Goal: Find specific page/section: Find specific page/section

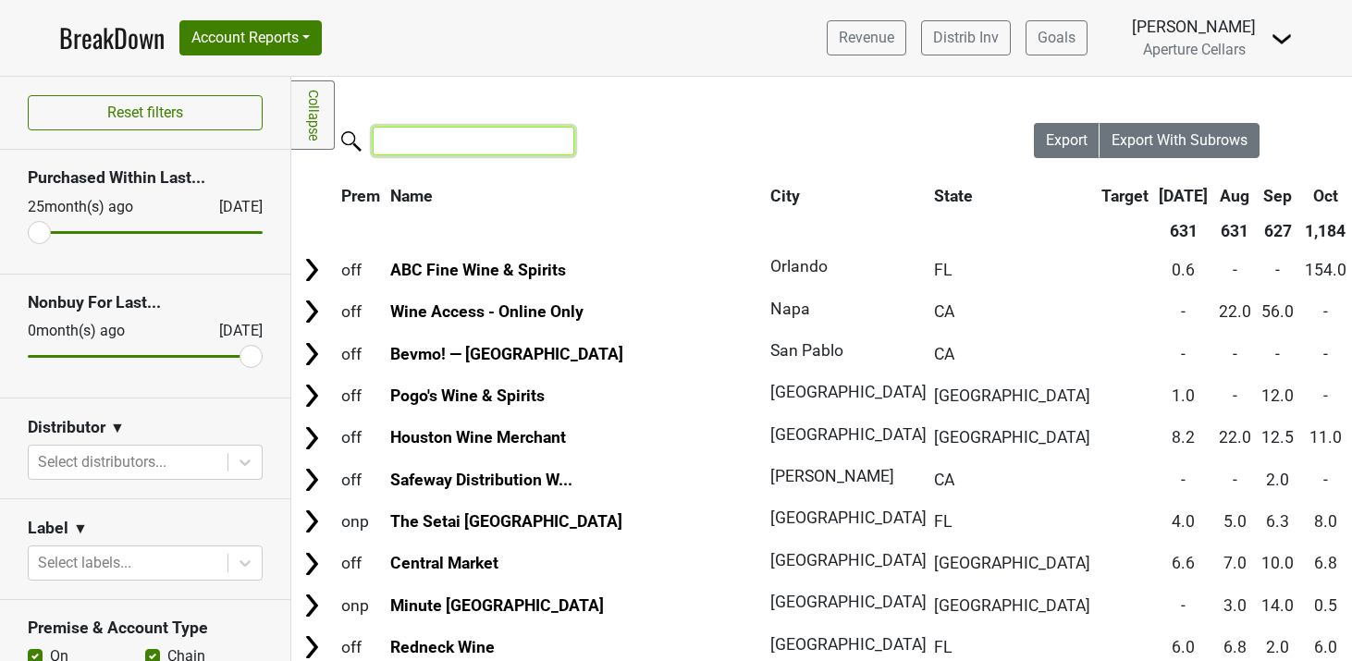
click at [447, 142] on input "search" at bounding box center [474, 141] width 202 height 29
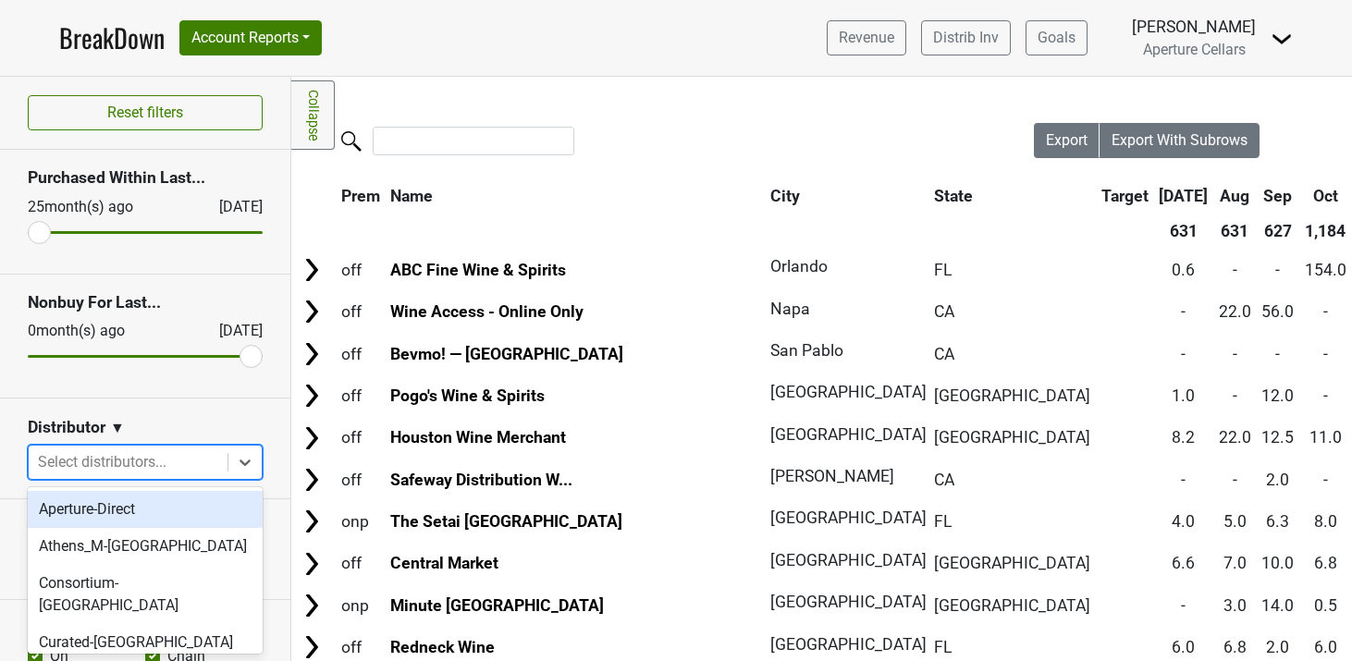
click at [167, 470] on div at bounding box center [128, 463] width 180 height 26
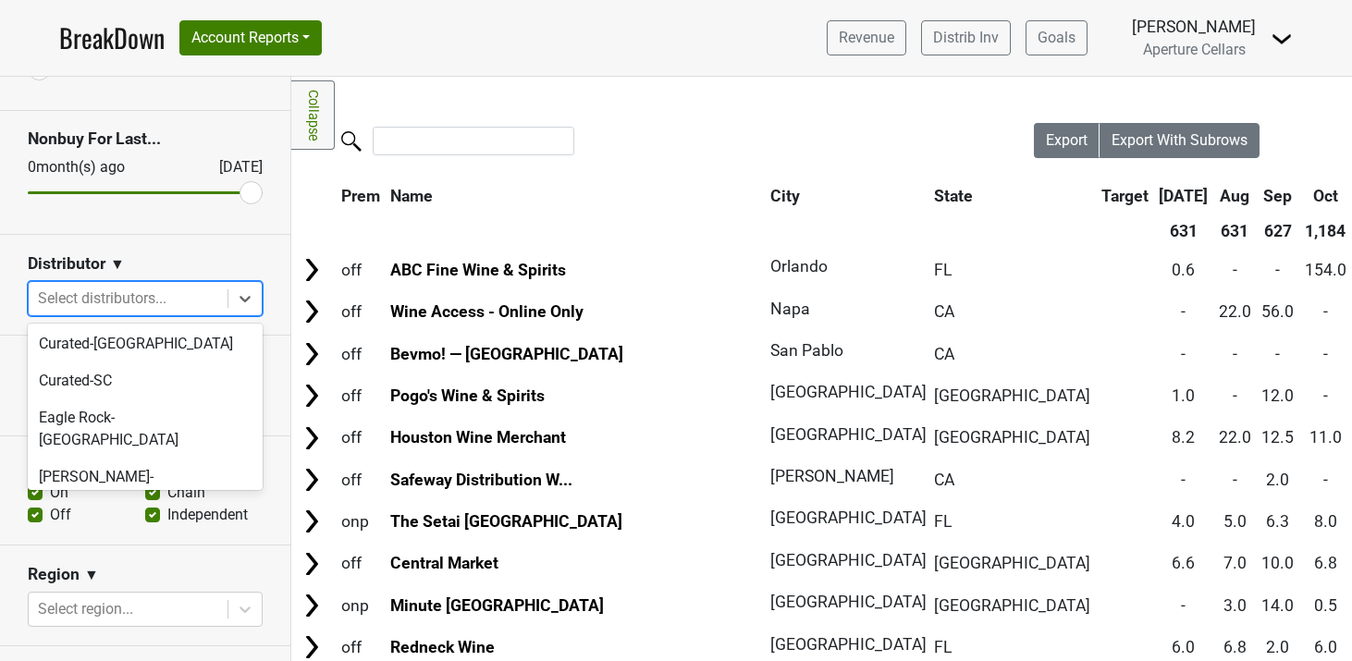
scroll to position [130, 0]
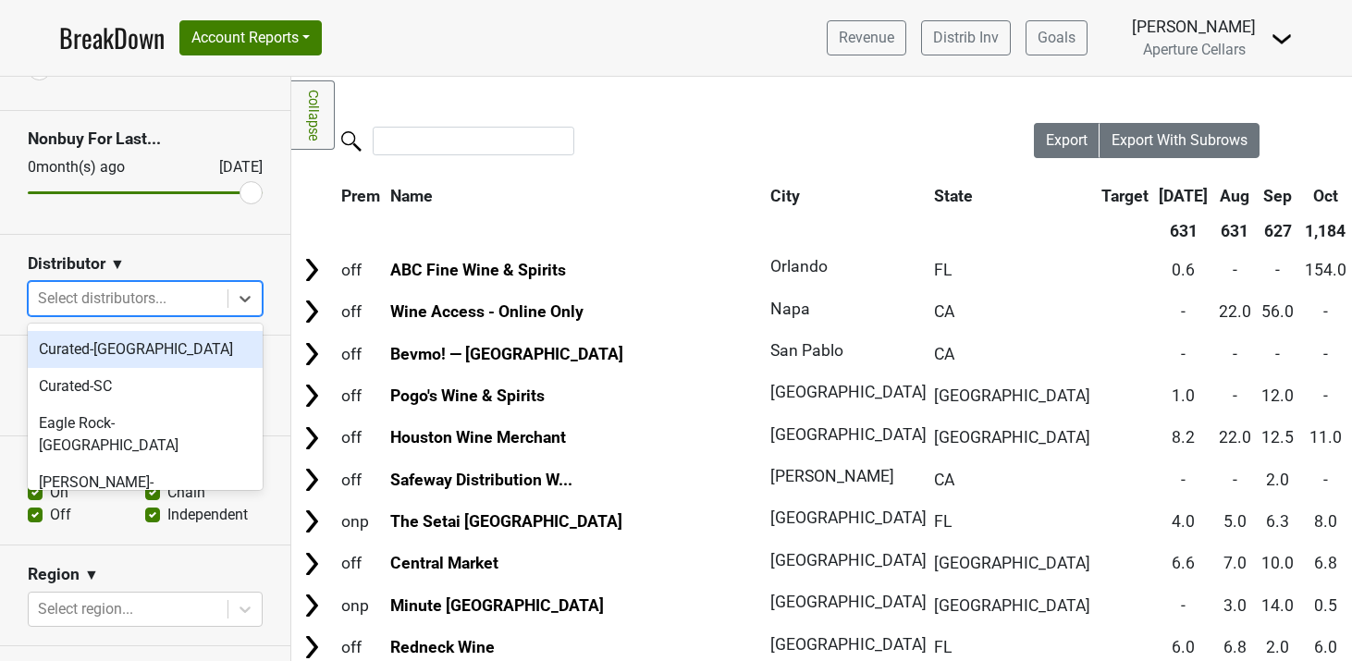
click at [204, 256] on div "Distributor ▼" at bounding box center [145, 267] width 235 height 28
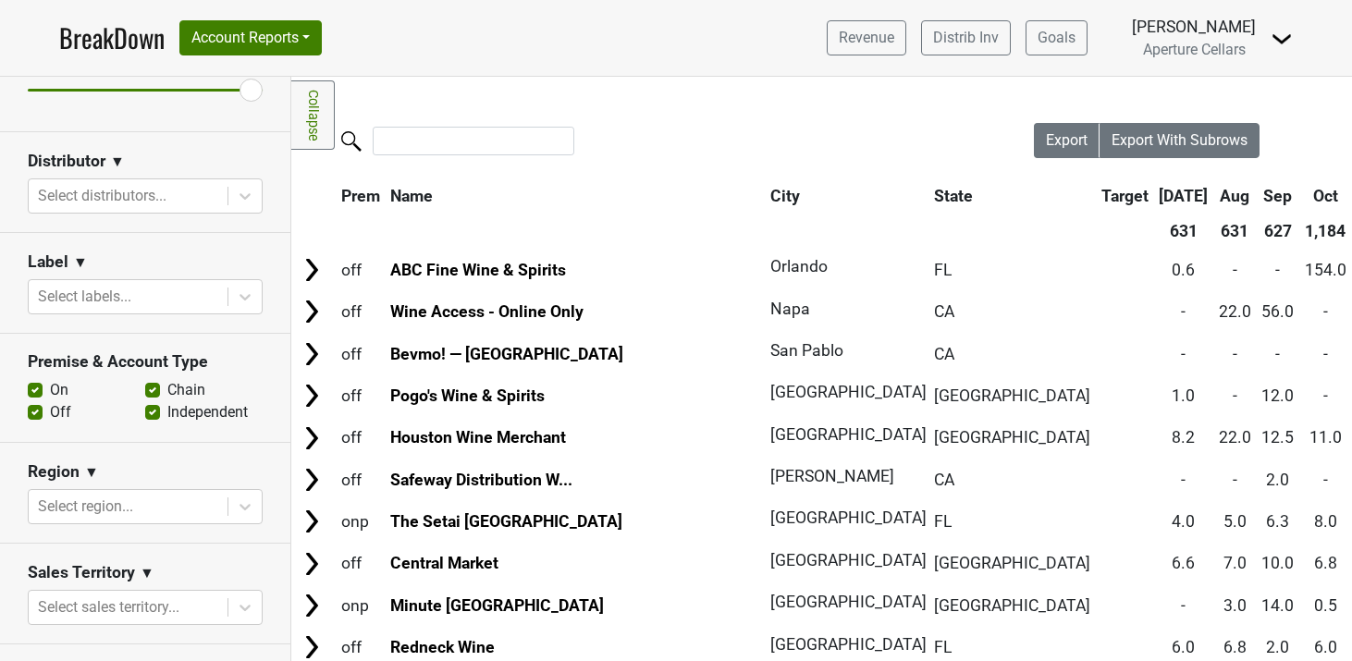
scroll to position [293, 0]
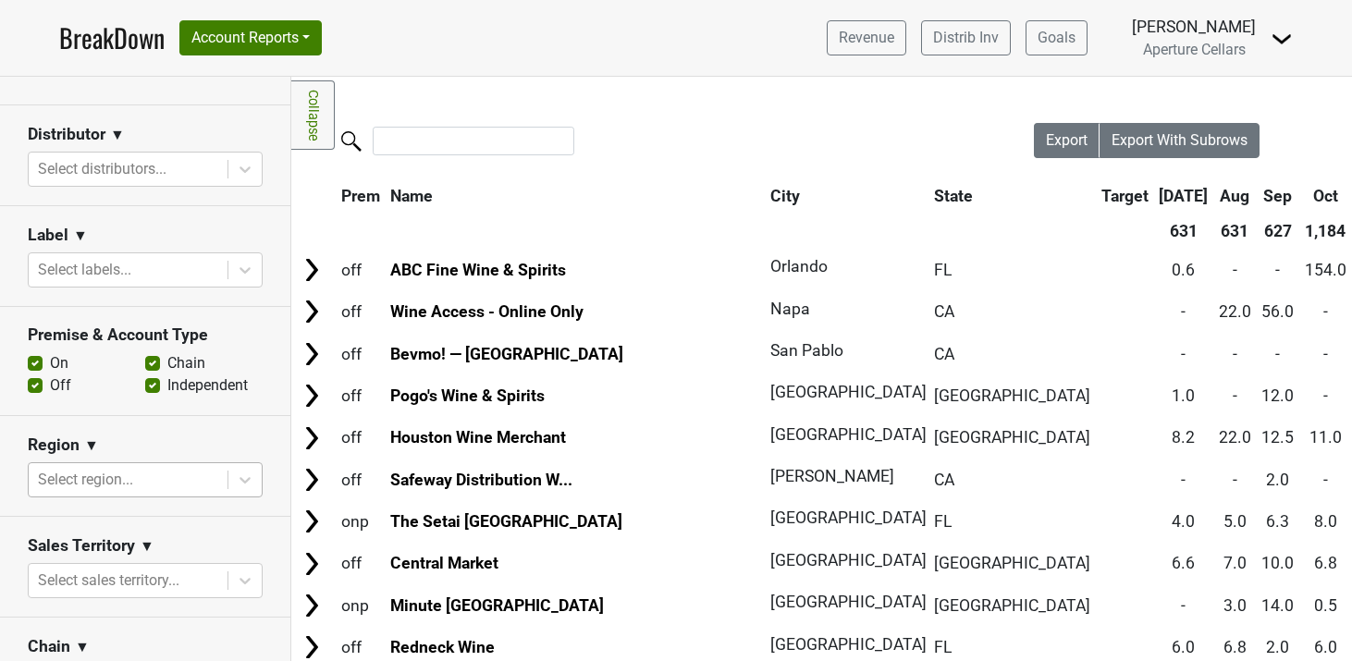
click at [122, 483] on div at bounding box center [128, 480] width 180 height 26
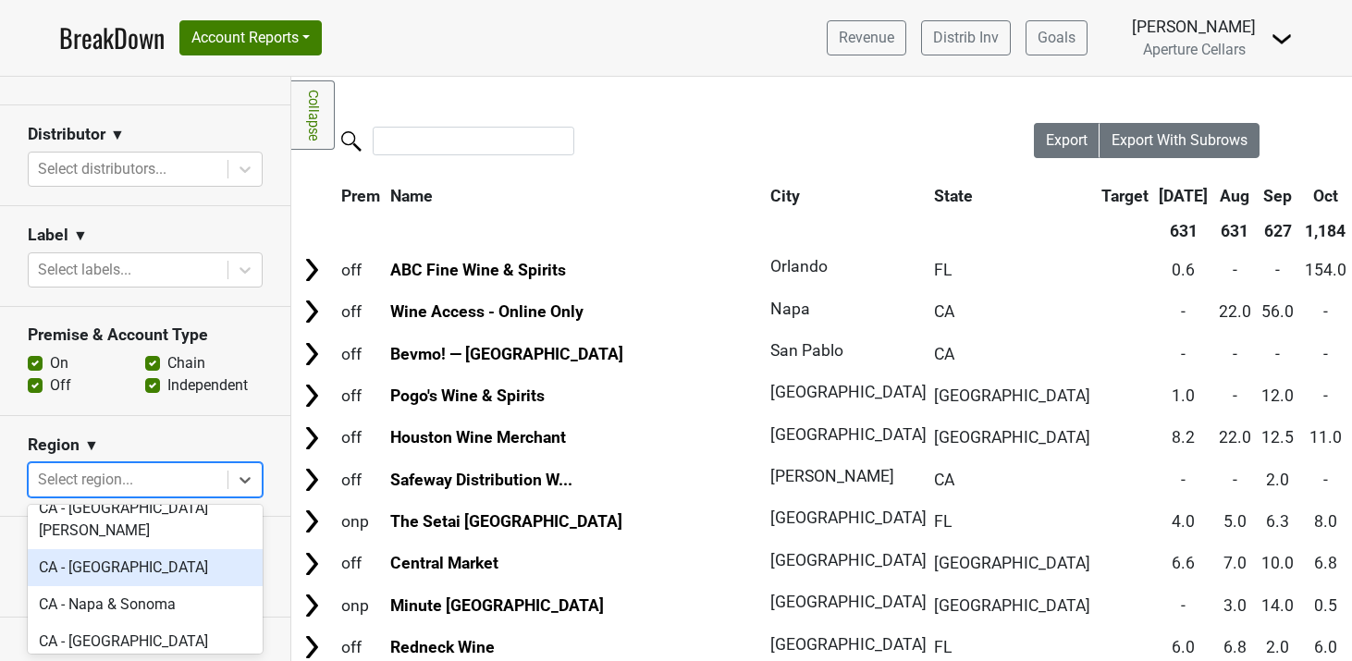
scroll to position [578, 0]
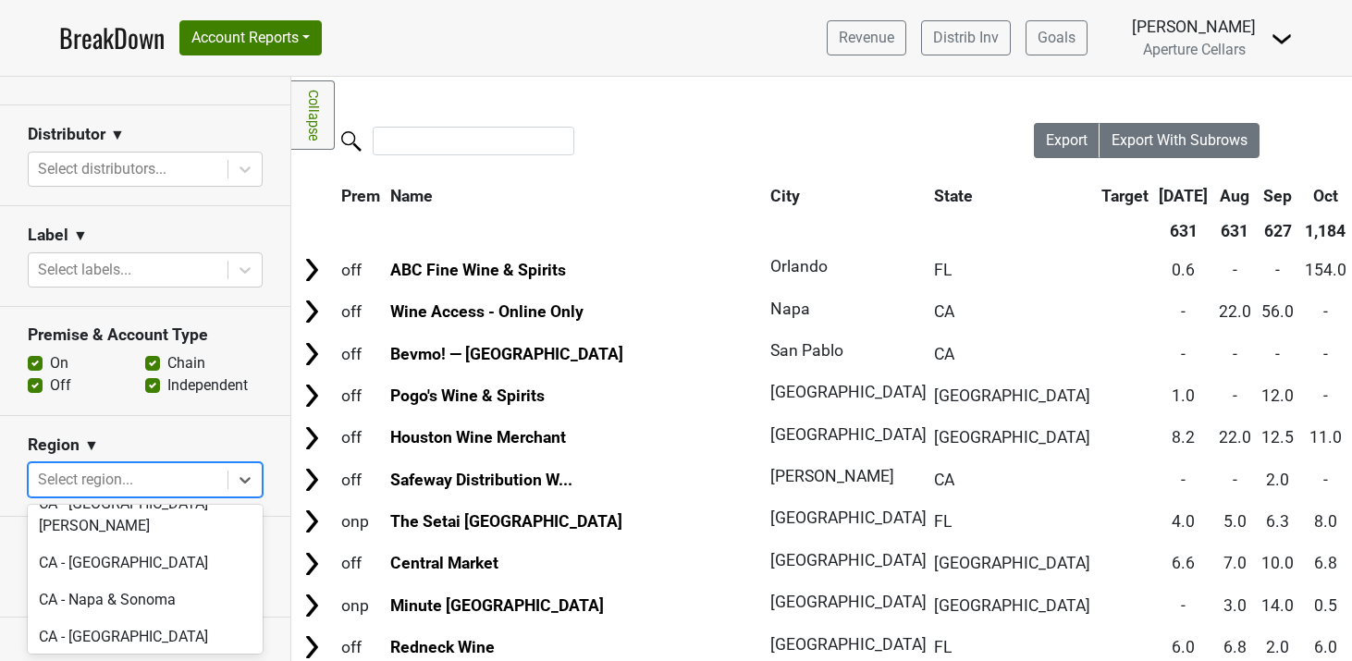
click at [102, 656] on div "CA - [GEOGRAPHIC_DATA]" at bounding box center [145, 674] width 235 height 37
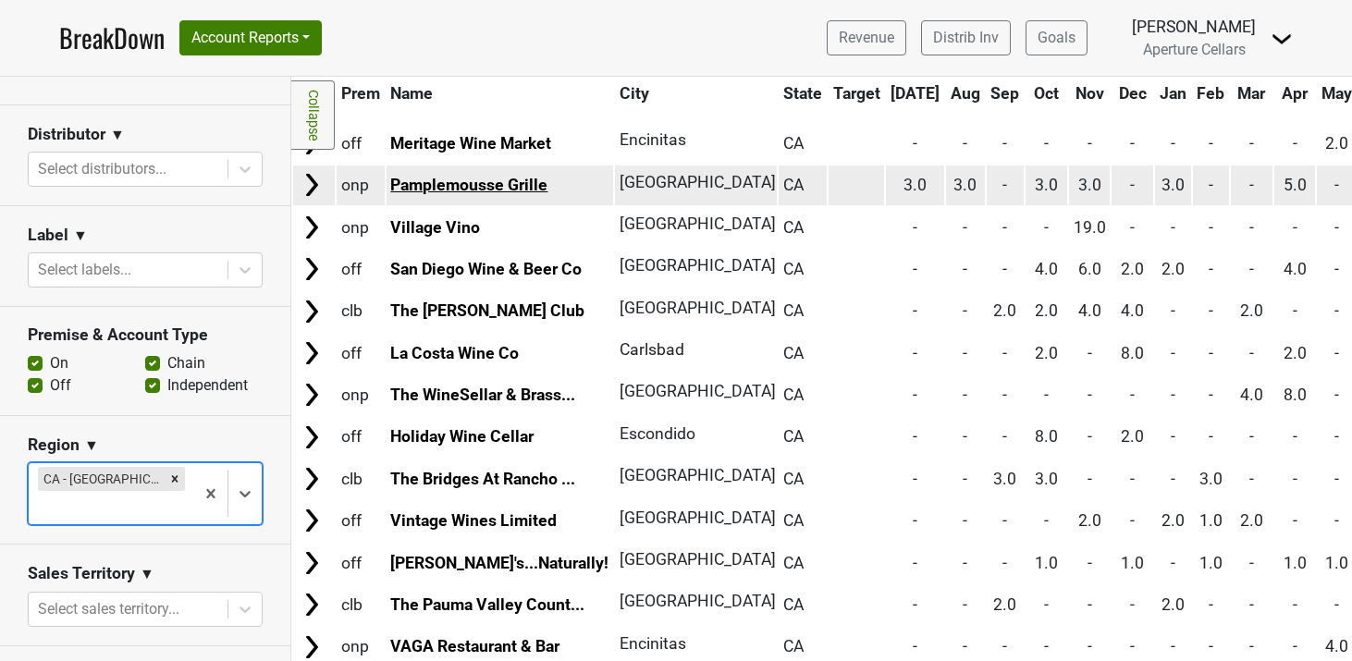
scroll to position [136, 0]
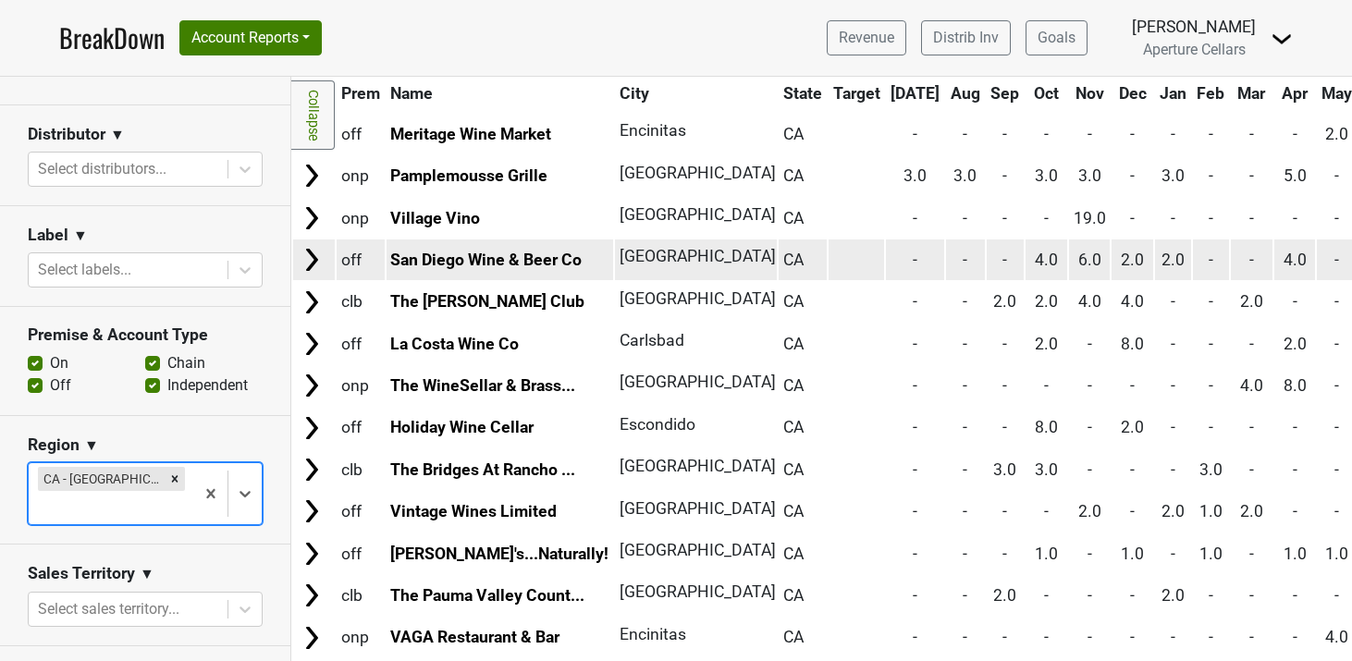
click at [316, 257] on img at bounding box center [312, 260] width 28 height 28
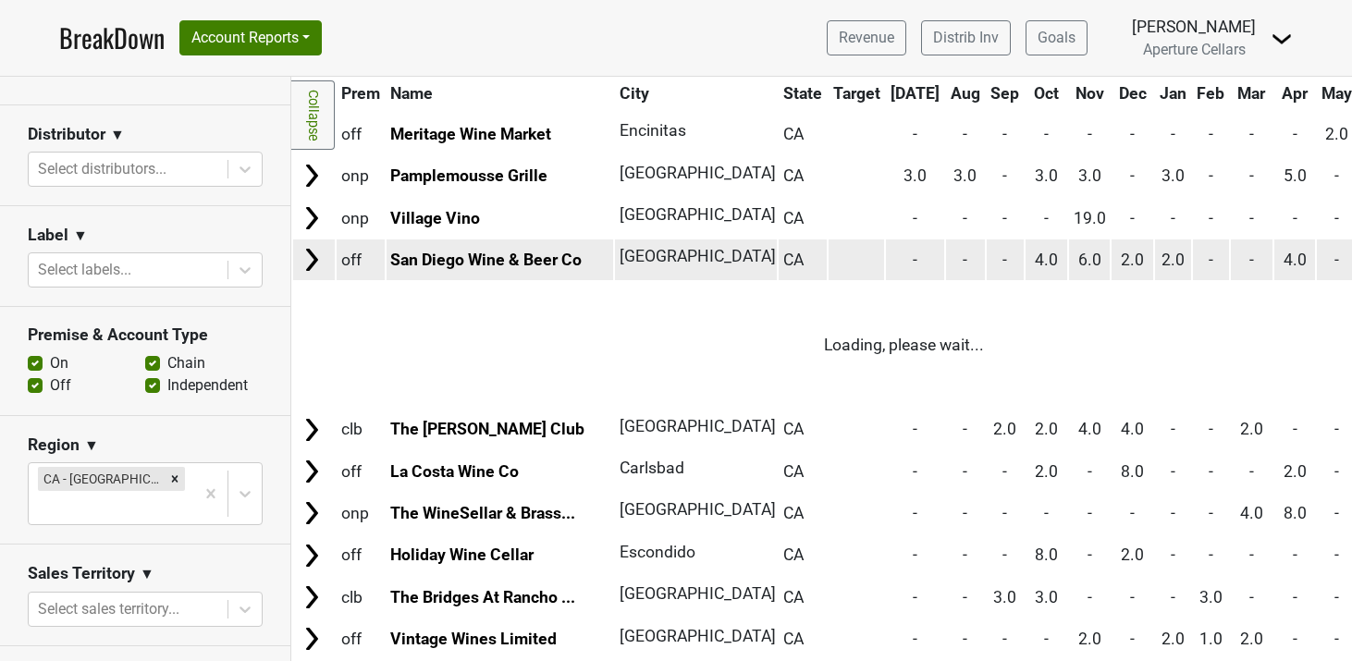
click at [313, 264] on img at bounding box center [312, 260] width 28 height 28
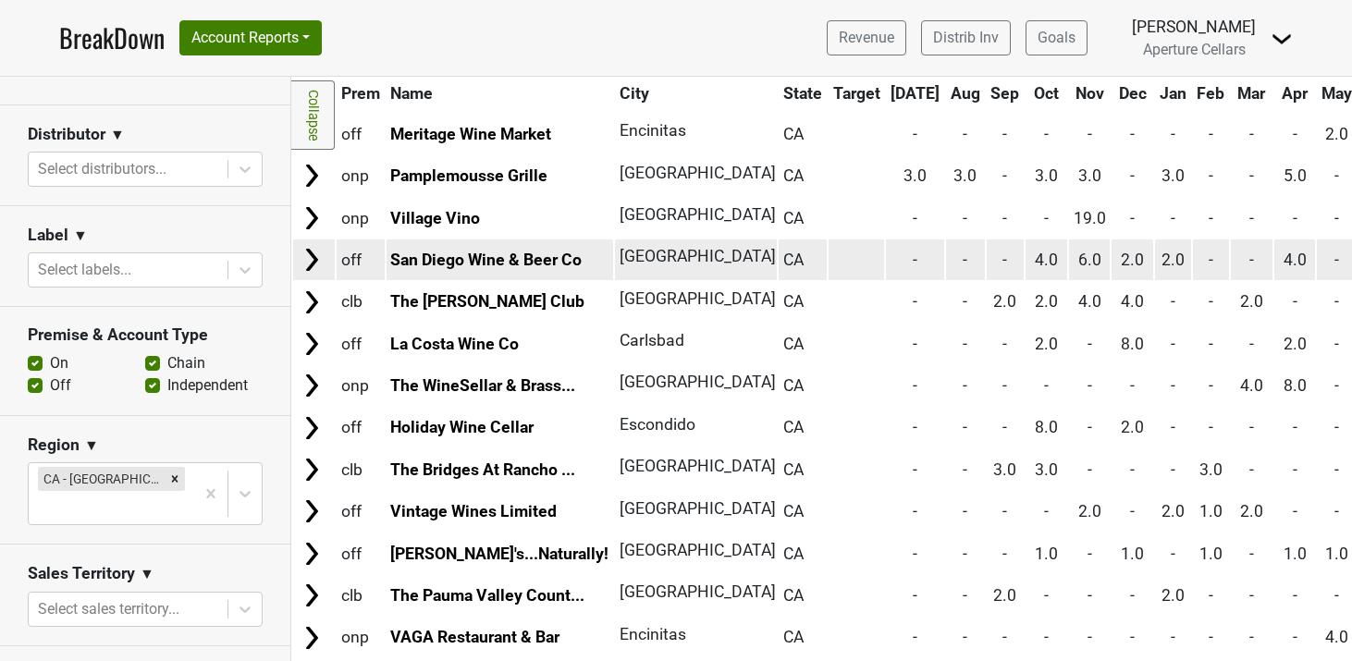
click at [313, 264] on img at bounding box center [312, 260] width 28 height 28
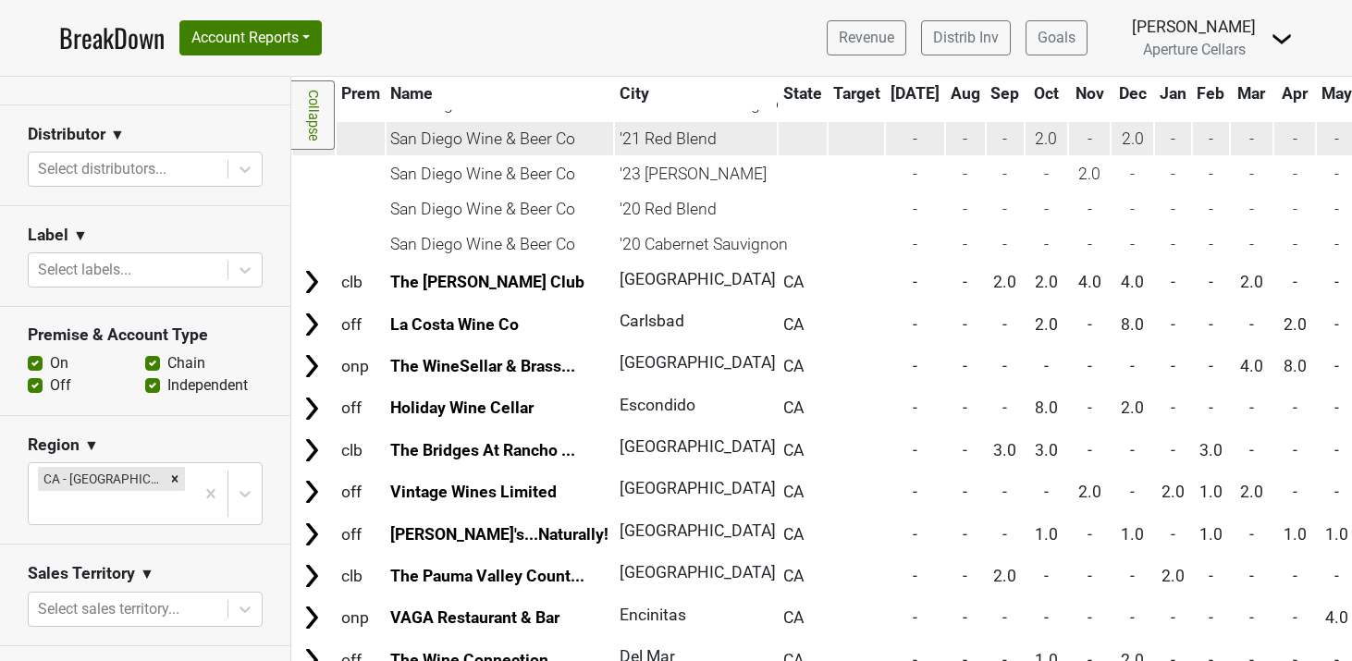
scroll to position [334, 0]
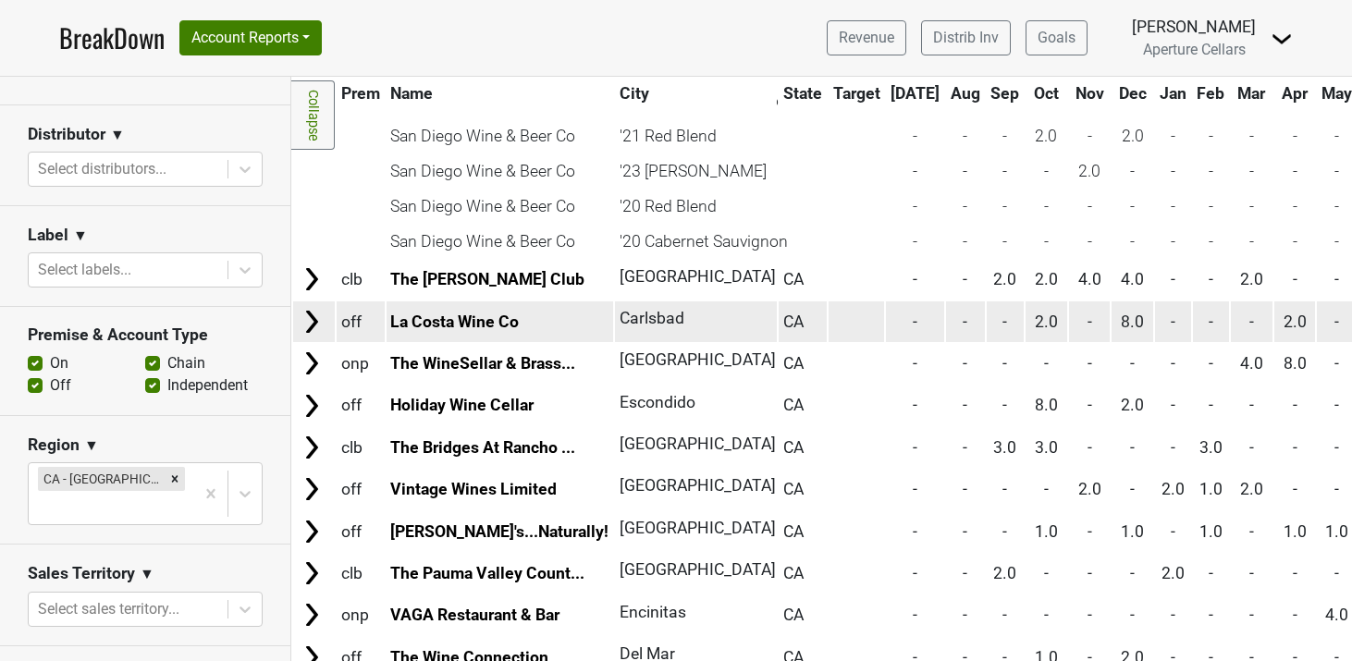
click at [314, 324] on img at bounding box center [312, 322] width 28 height 28
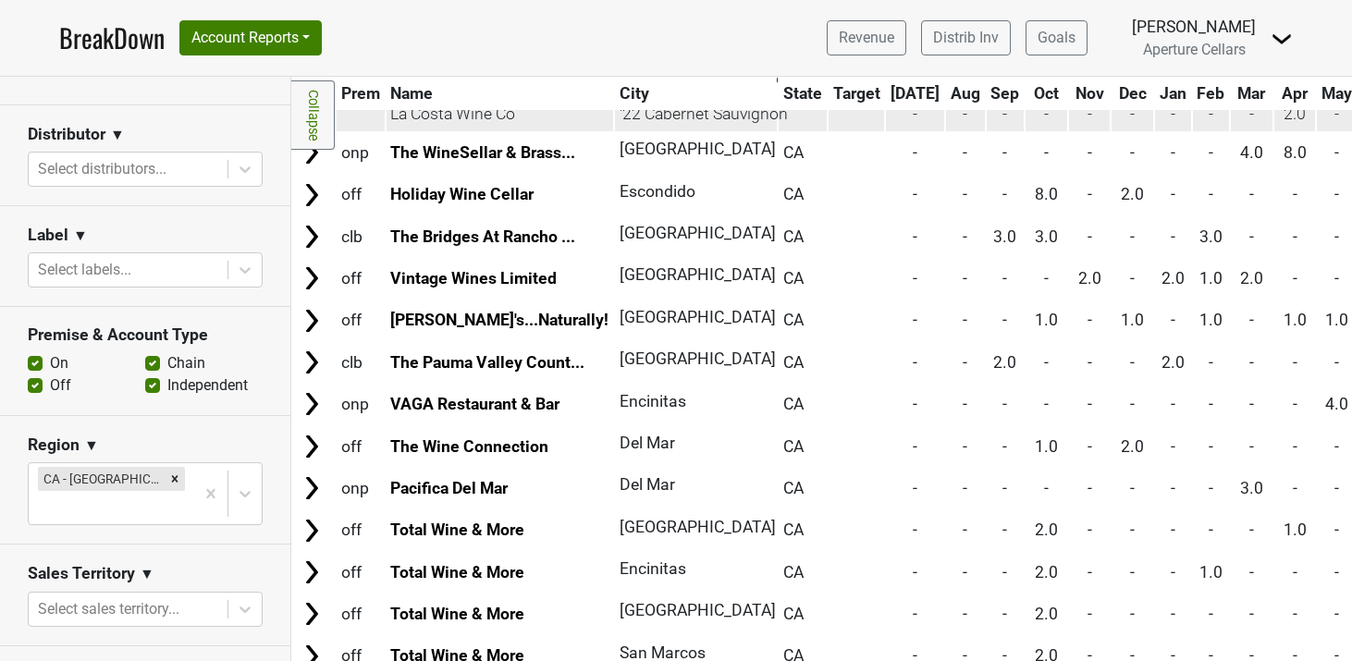
scroll to position [617, 0]
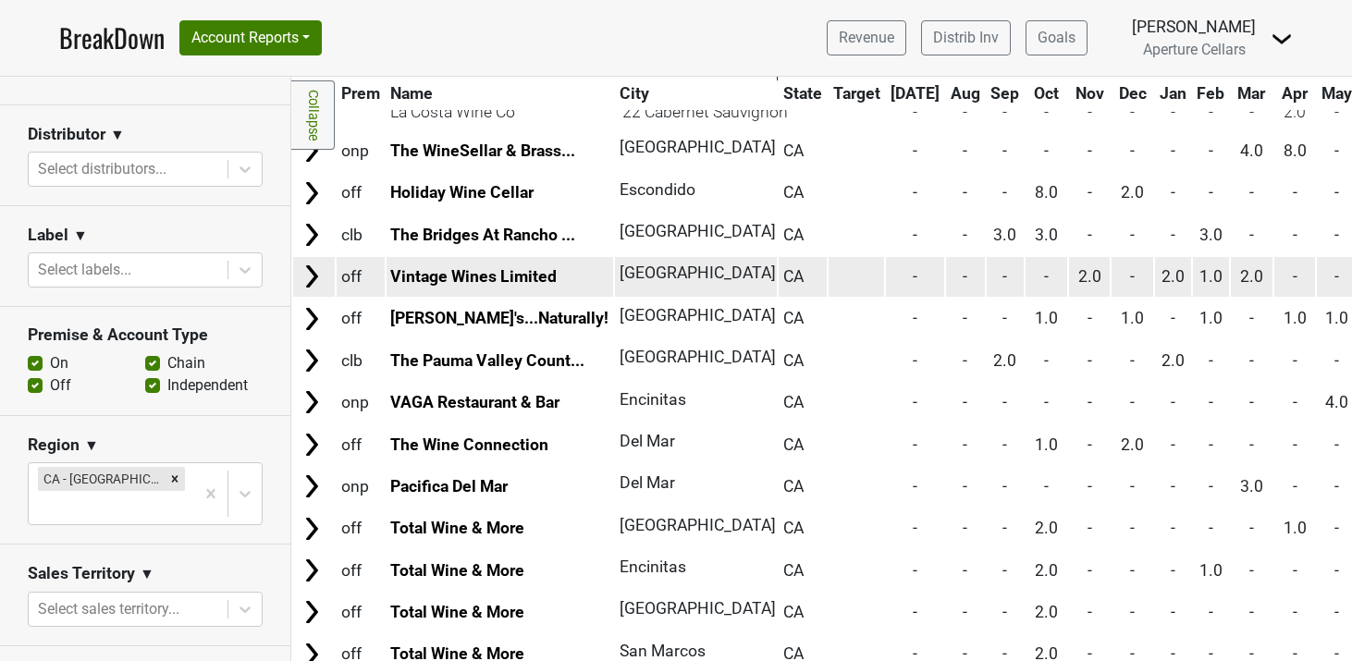
click at [316, 276] on img at bounding box center [312, 277] width 28 height 28
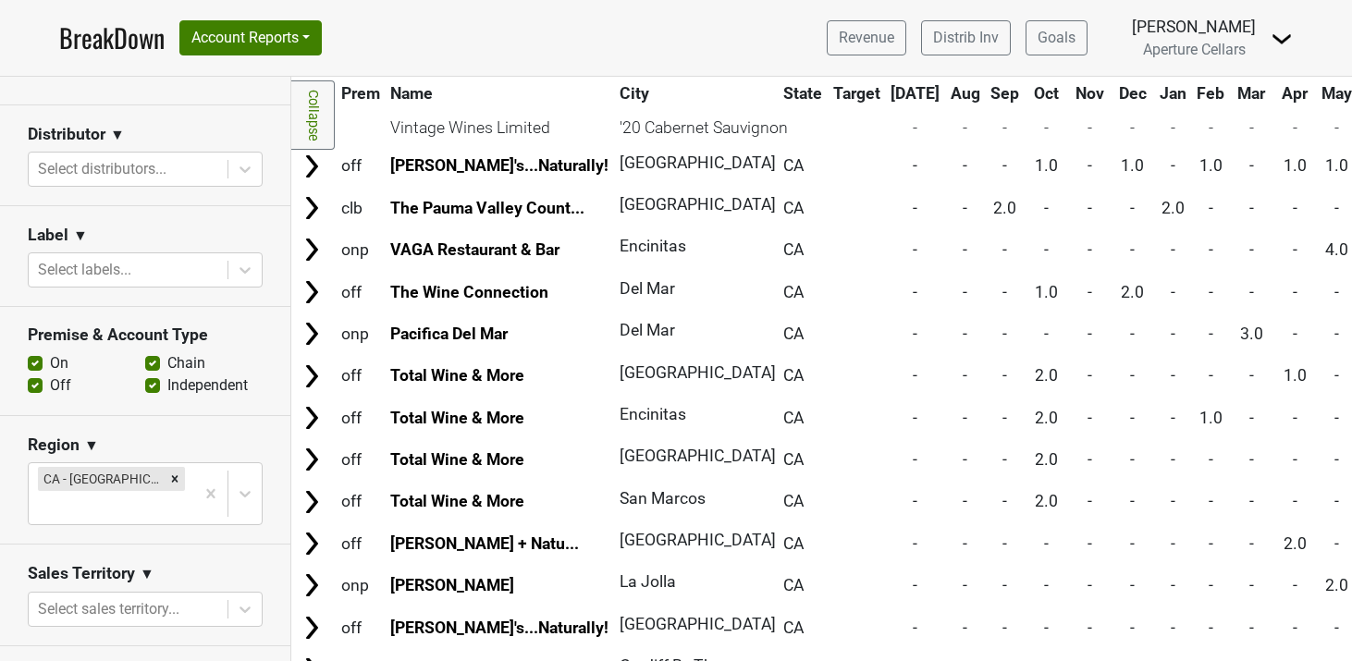
scroll to position [920, 0]
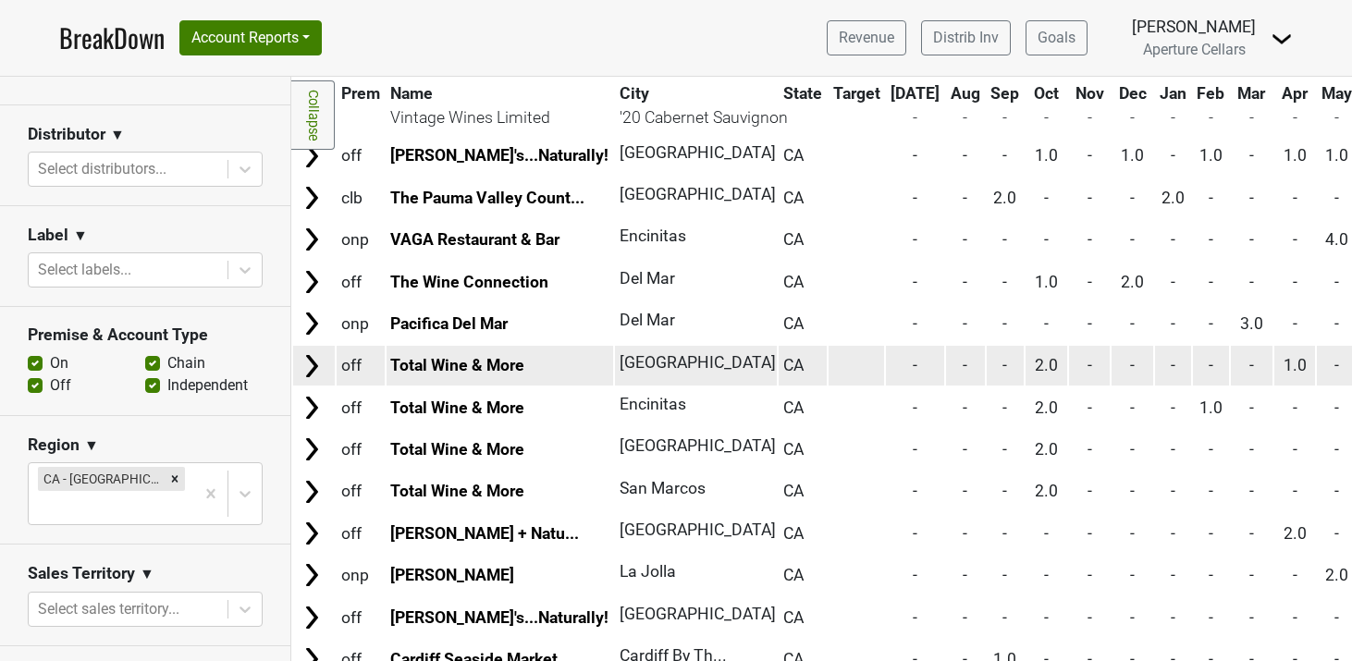
click at [313, 361] on img at bounding box center [312, 366] width 28 height 28
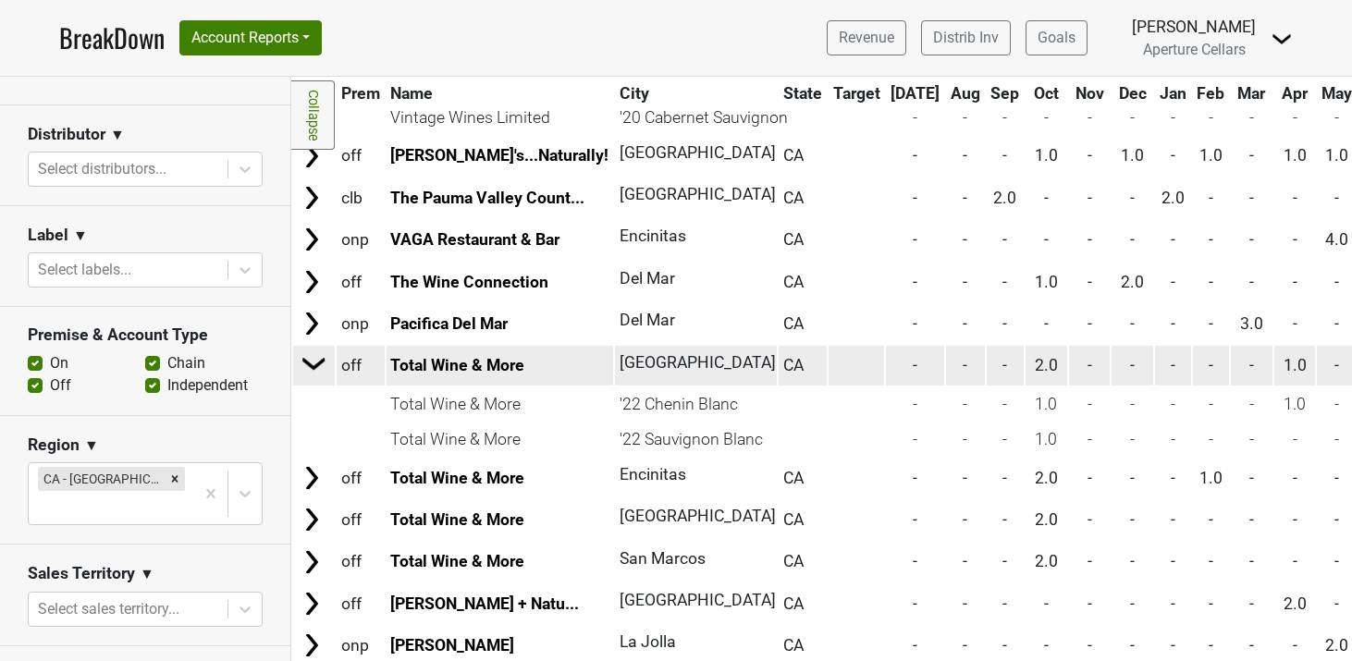
click at [312, 372] on img at bounding box center [315, 364] width 28 height 28
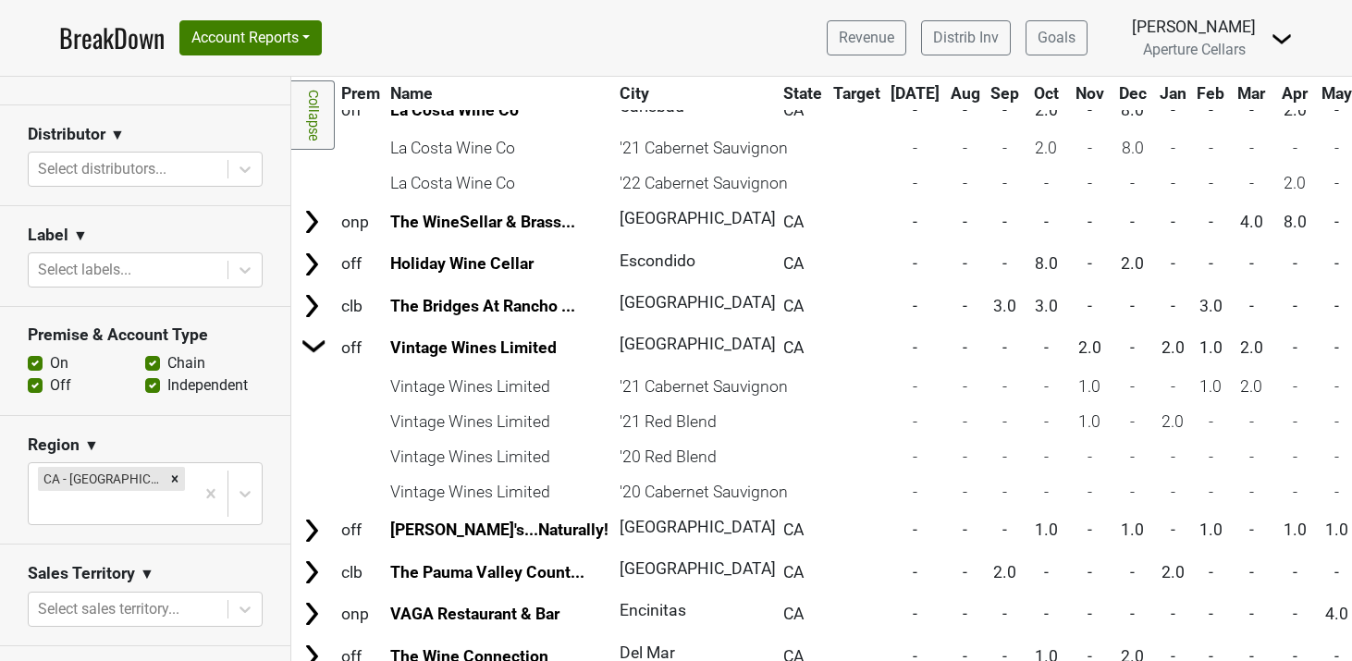
scroll to position [540, 0]
